Goal: Information Seeking & Learning: Learn about a topic

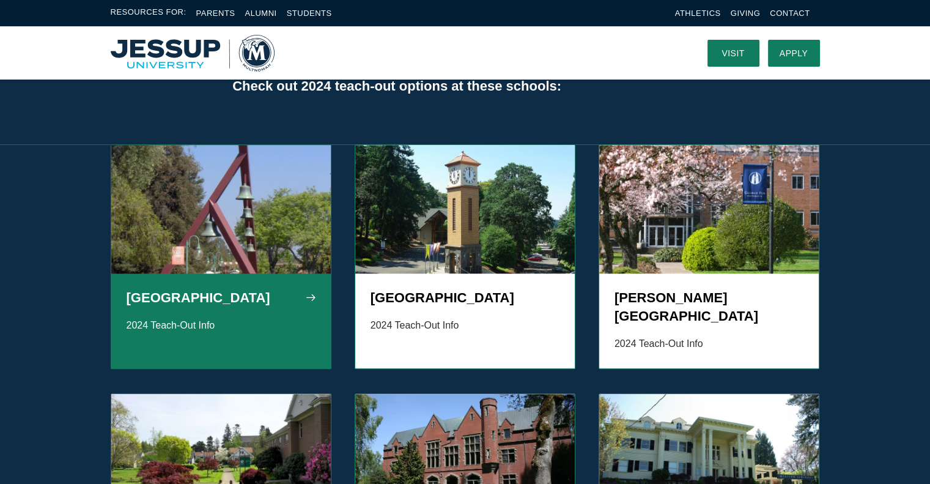
scroll to position [1038, 0]
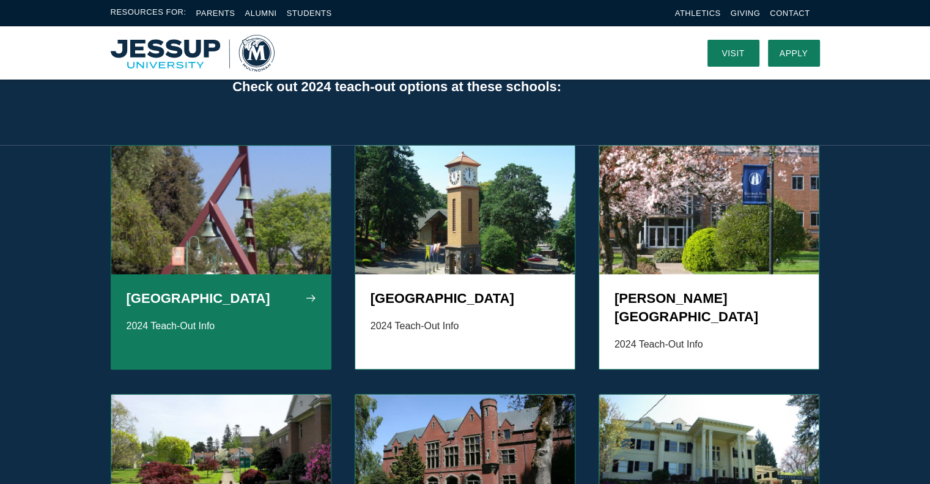
click at [257, 185] on img "Grid" at bounding box center [221, 210] width 220 height 128
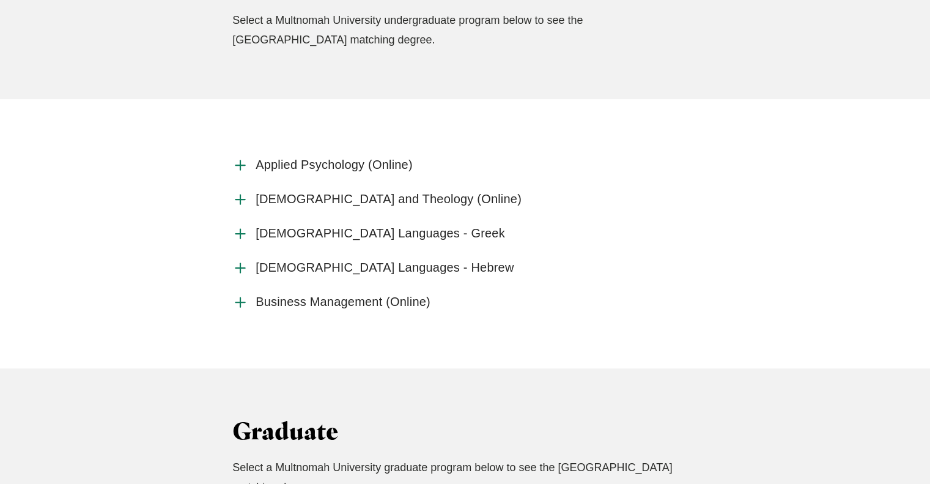
scroll to position [701, 0]
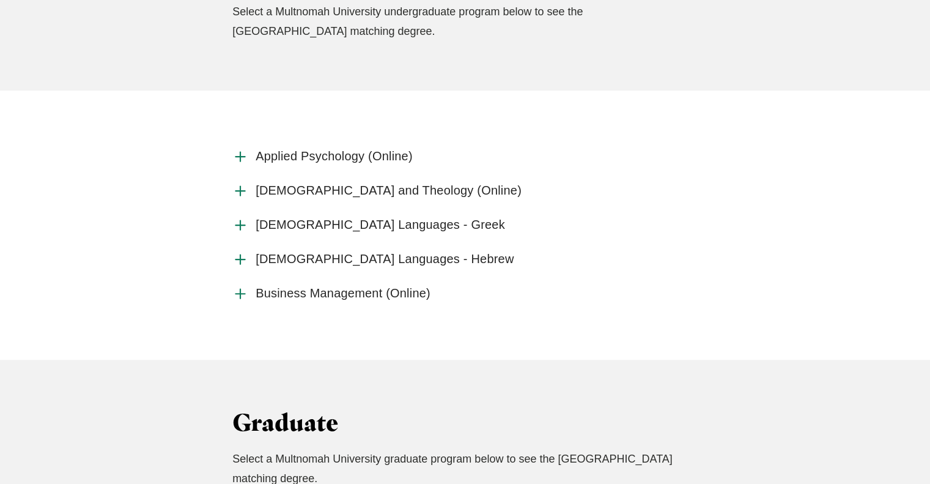
click at [249, 222] on label "[DEMOGRAPHIC_DATA] Languages - Greek" at bounding box center [464, 225] width 465 height 34
click at [0, 0] on input "[DEMOGRAPHIC_DATA] Languages - Greek" at bounding box center [0, 0] width 0 height 0
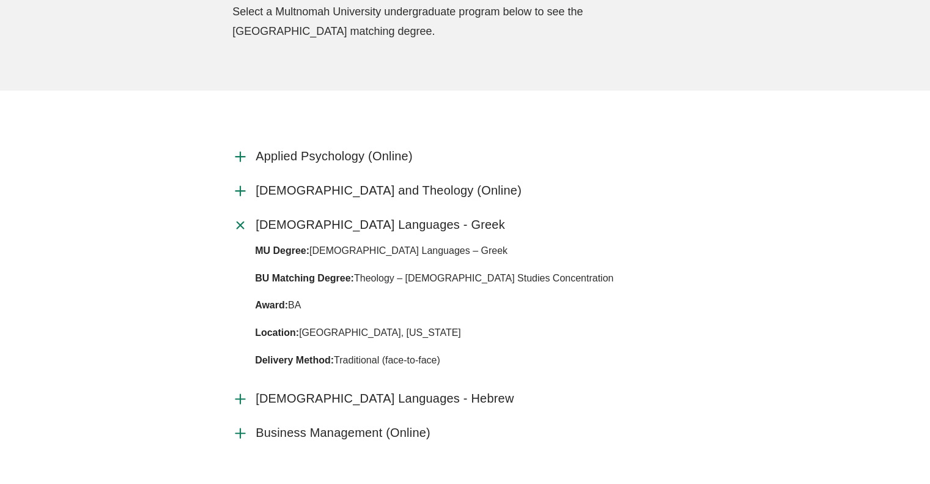
click at [238, 396] on icon "Accordion" at bounding box center [240, 399] width 16 height 16
click at [0, 0] on input "[DEMOGRAPHIC_DATA] Languages - Hebrew" at bounding box center [0, 0] width 0 height 0
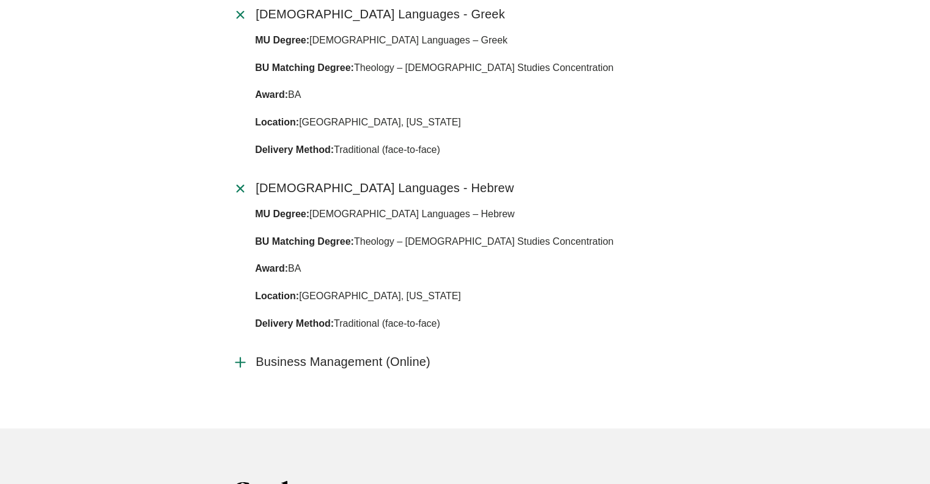
scroll to position [920, 0]
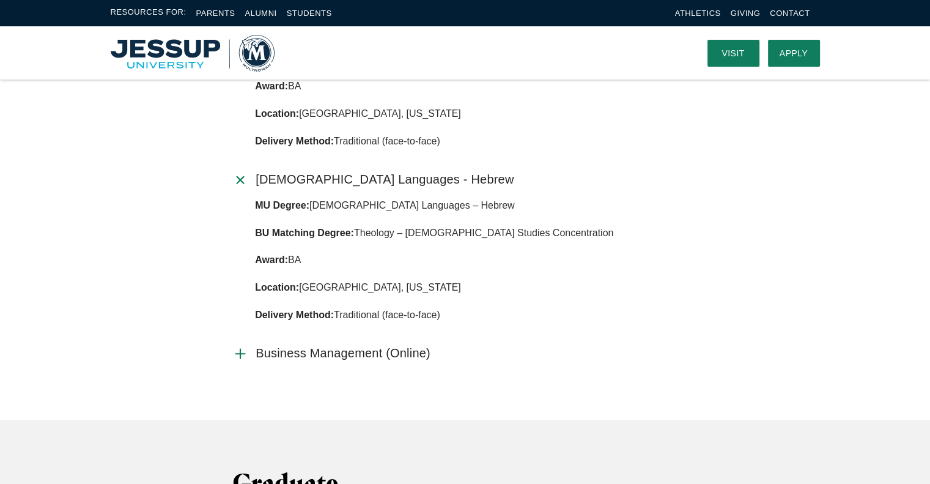
click at [242, 351] on icon "Accordion" at bounding box center [240, 354] width 16 height 16
click at [0, 0] on input "Business Management (Online)" at bounding box center [0, 0] width 0 height 0
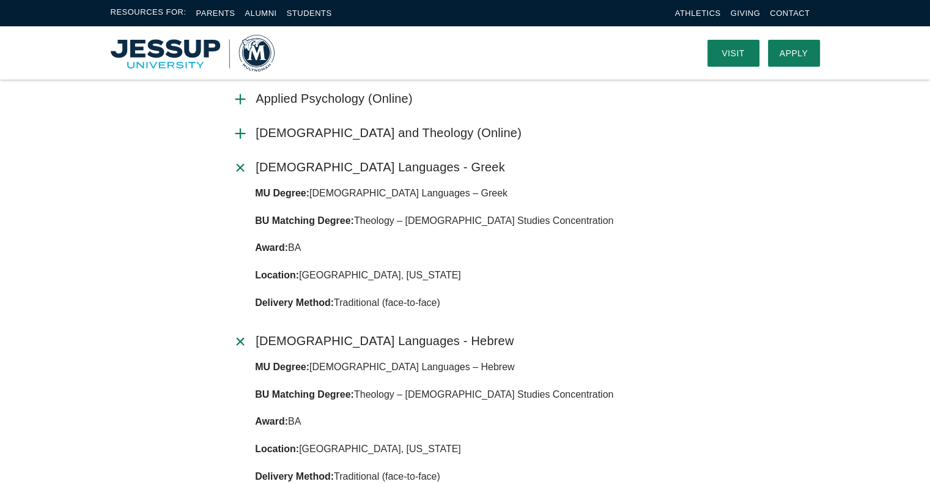
scroll to position [706, 0]
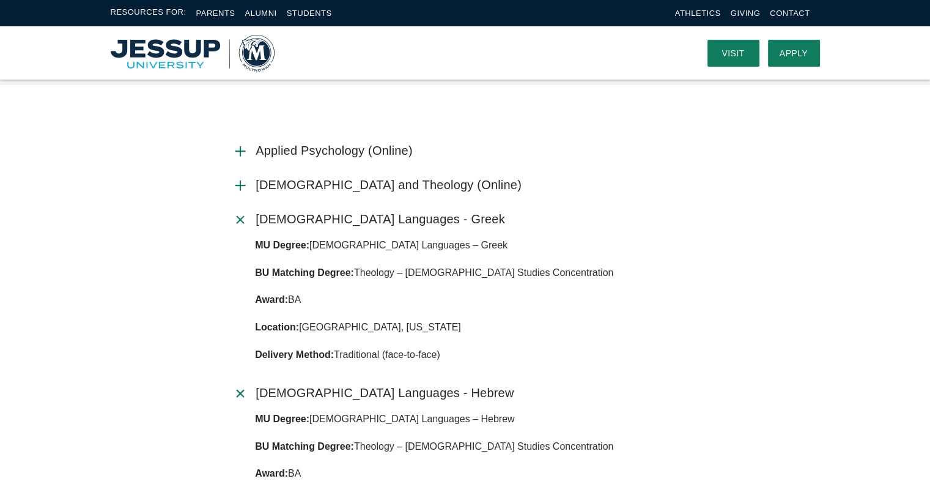
click at [240, 185] on use "Accordion" at bounding box center [239, 184] width 9 height 9
click at [0, 0] on input "[DEMOGRAPHIC_DATA] and Theology (Online)" at bounding box center [0, 0] width 0 height 0
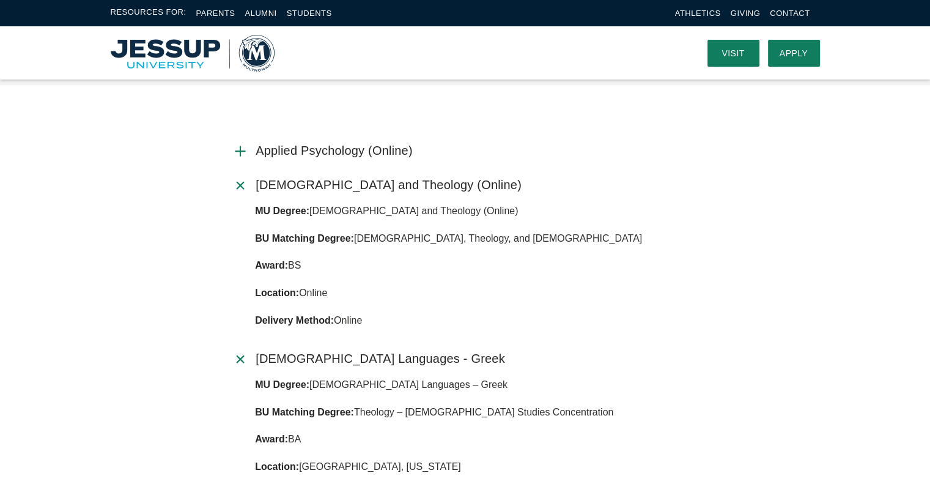
click at [242, 146] on icon "Accordion" at bounding box center [240, 151] width 16 height 16
click at [0, 0] on input "Applied Psychology (Online)" at bounding box center [0, 0] width 0 height 0
